Goal: Communication & Community: Connect with others

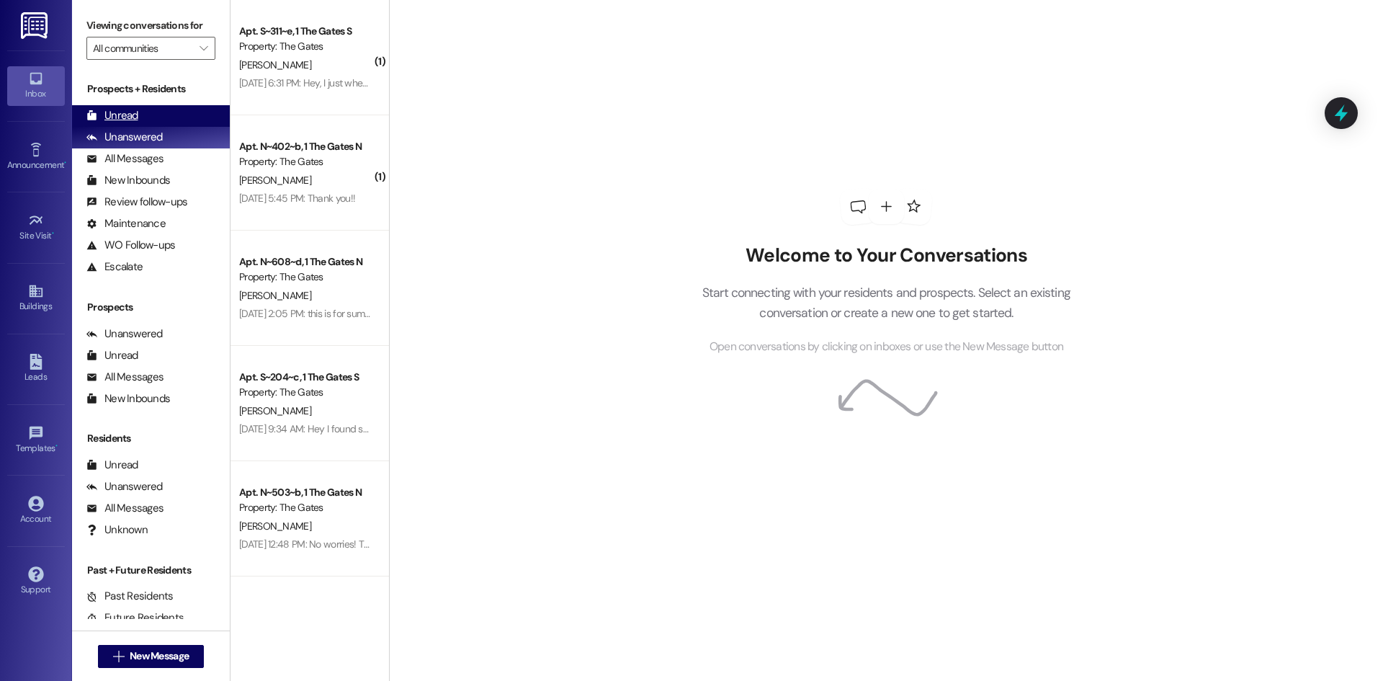
click at [176, 124] on div "Unread (0)" at bounding box center [151, 116] width 158 height 22
click at [179, 144] on div "Unanswered (0)" at bounding box center [151, 138] width 158 height 22
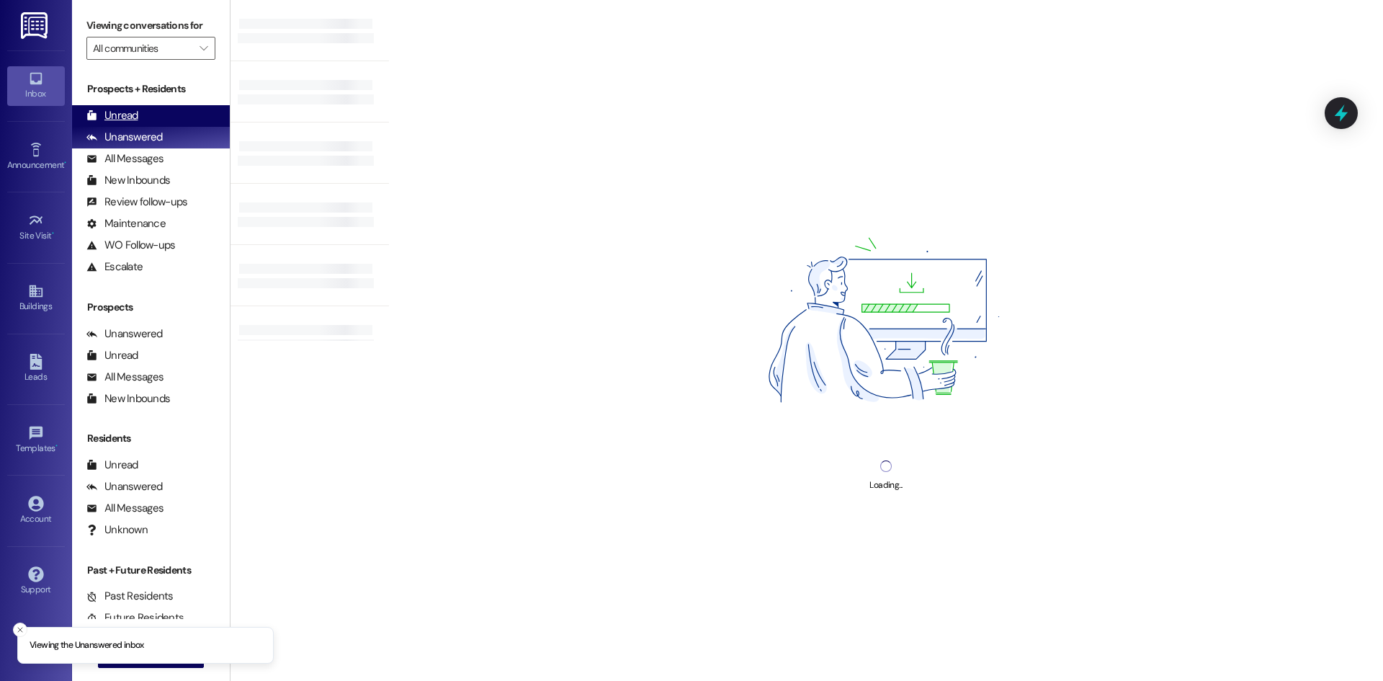
click at [148, 105] on div "Unread (0)" at bounding box center [151, 116] width 158 height 22
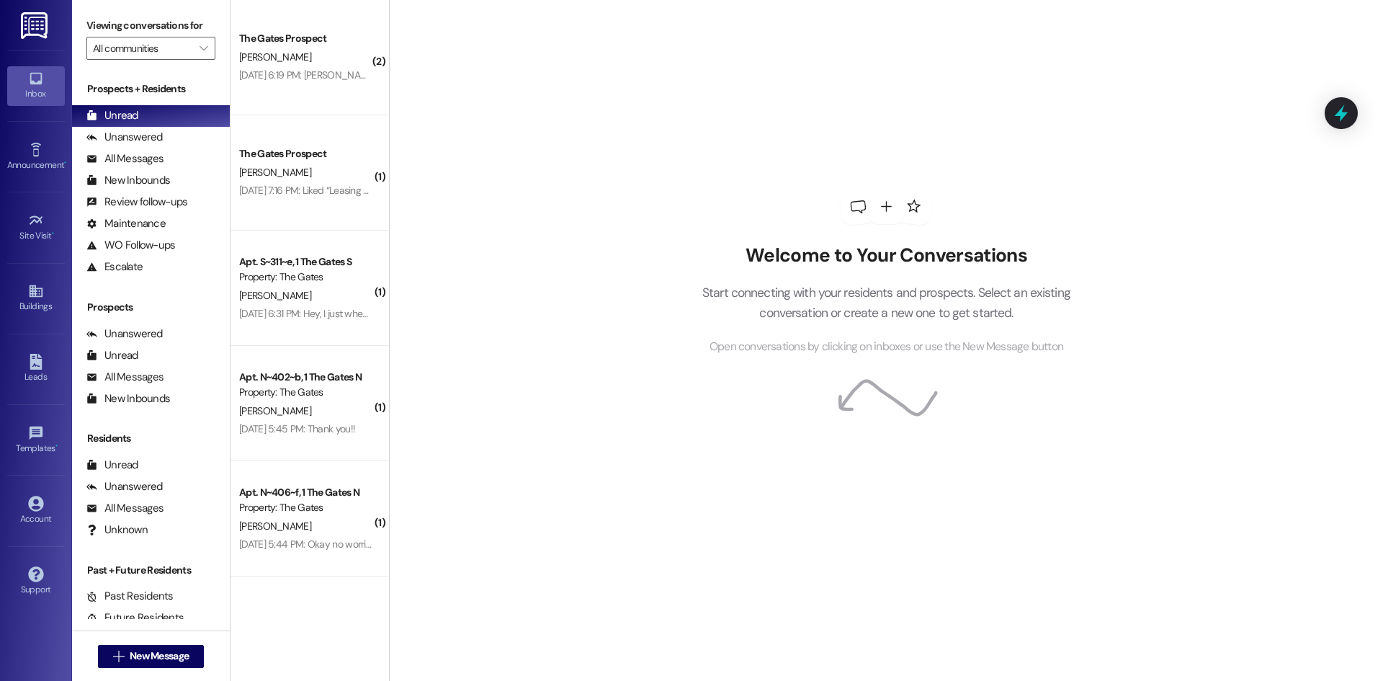
click at [140, 641] on div " New Message" at bounding box center [151, 656] width 107 height 36
click at [148, 658] on span "New Message" at bounding box center [159, 655] width 59 height 15
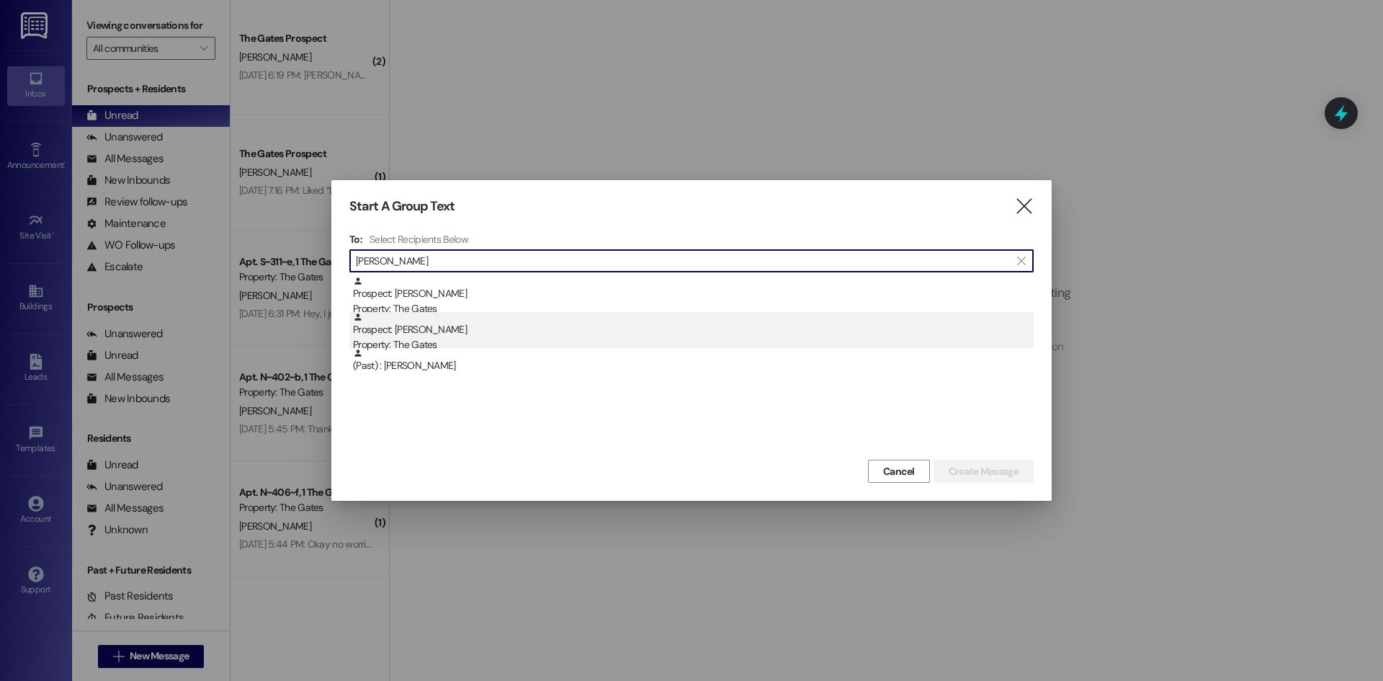
type input "[PERSON_NAME]"
click at [436, 344] on div "Property: The Gates" at bounding box center [693, 344] width 681 height 15
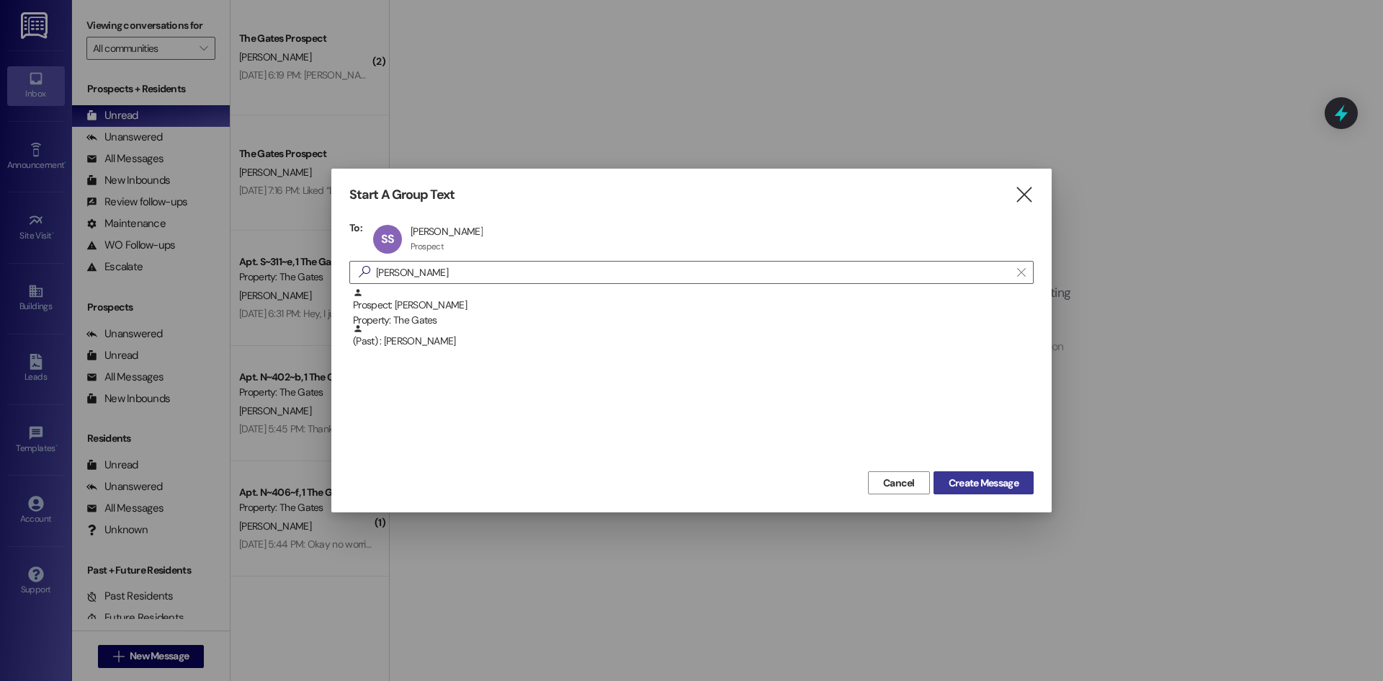
click at [973, 480] on span "Create Message" at bounding box center [984, 482] width 70 height 15
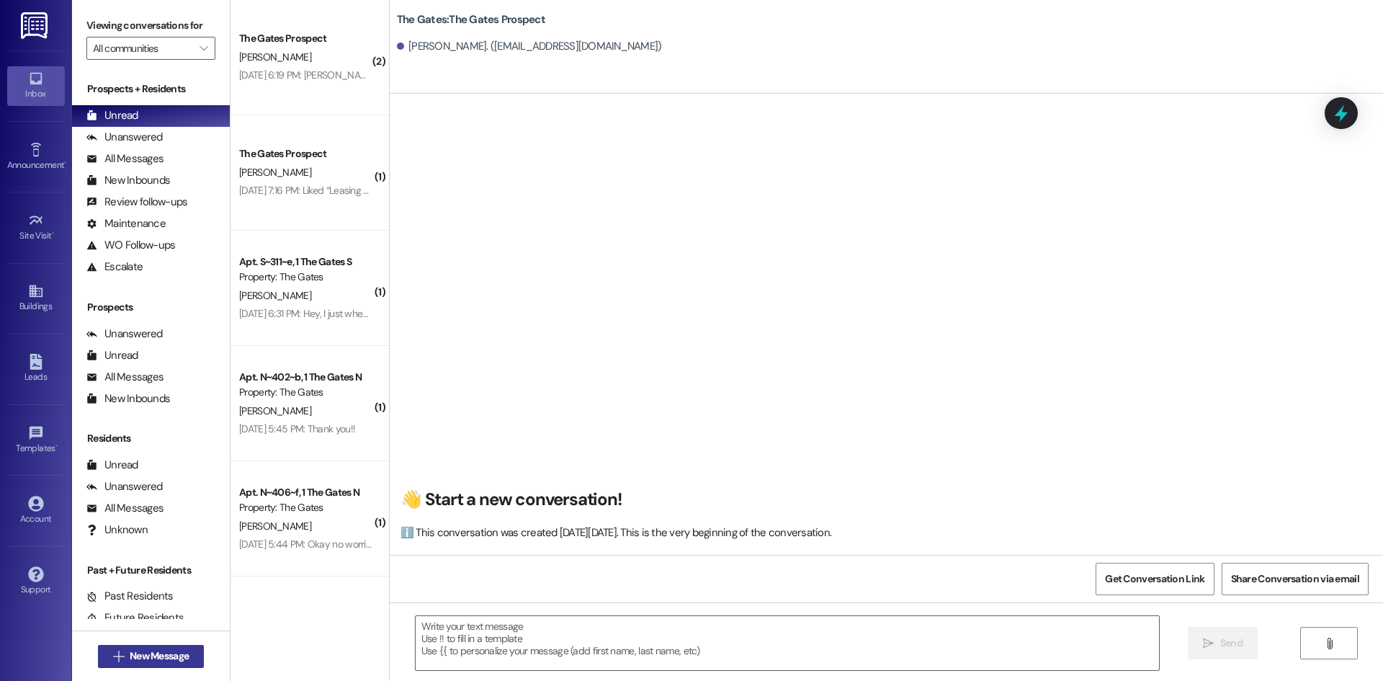
drag, startPoint x: 177, startPoint y: 642, endPoint x: 178, endPoint y: 660, distance: 18.1
click at [177, 643] on div " New Message" at bounding box center [151, 656] width 107 height 36
click at [178, 662] on span "New Message" at bounding box center [159, 655] width 59 height 15
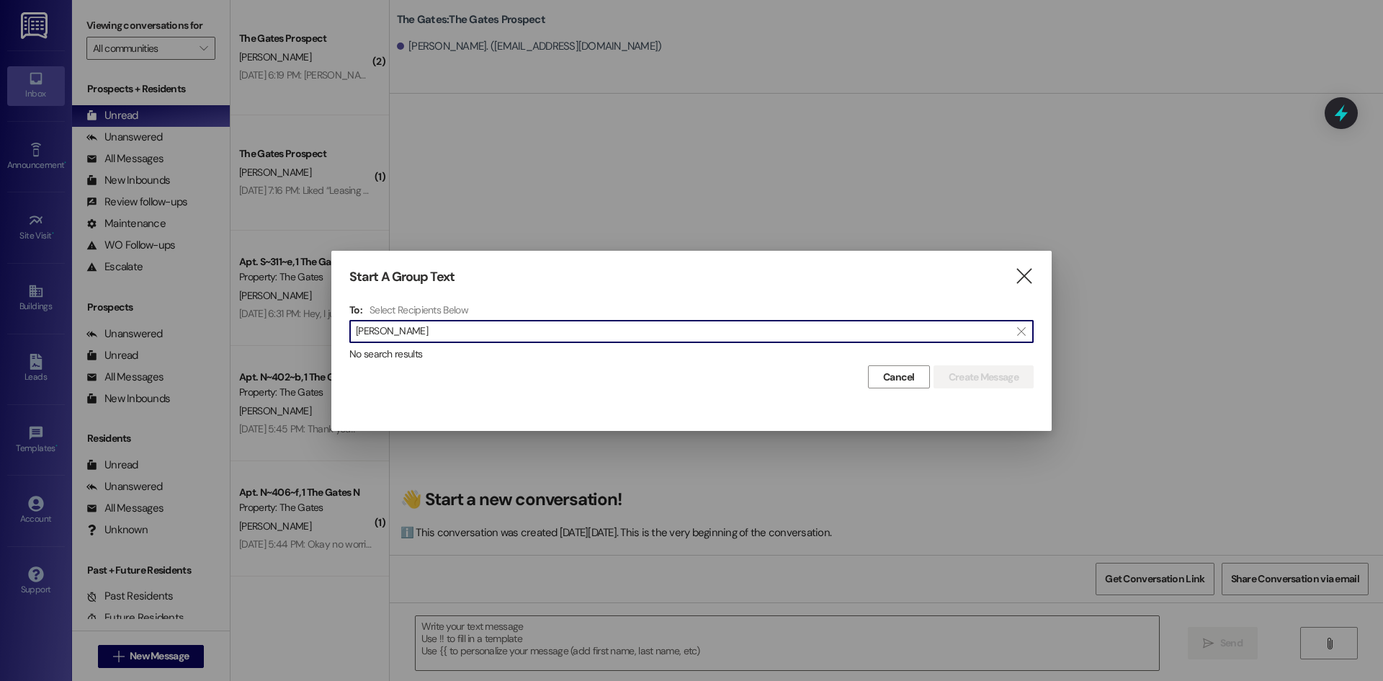
type input "[PERSON_NAME]"
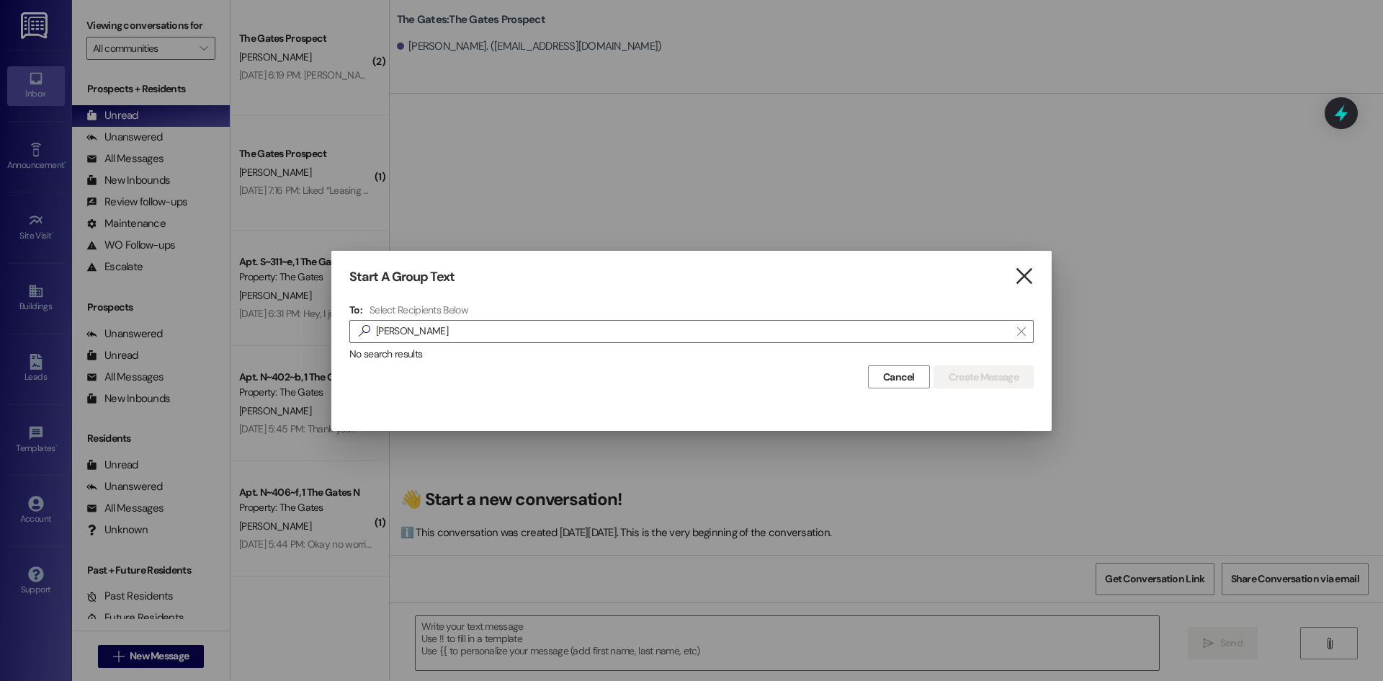
click at [1017, 277] on icon "" at bounding box center [1023, 276] width 19 height 15
